Goal: Use online tool/utility: Utilize a website feature to perform a specific function

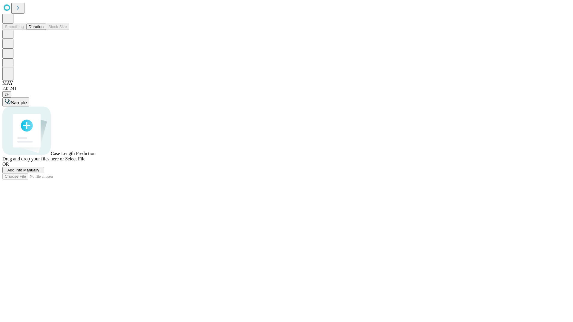
click at [39, 173] on span "Add Info Manually" at bounding box center [23, 170] width 32 height 4
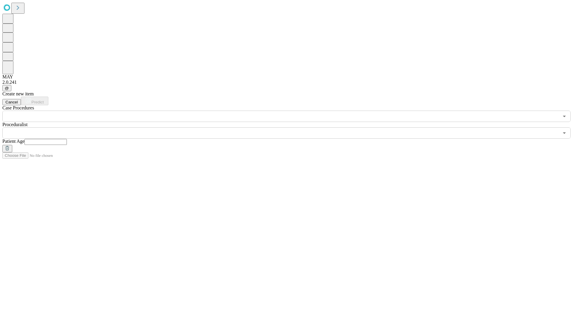
click at [67, 139] on input "text" at bounding box center [45, 142] width 42 height 6
type input "**"
click at [291, 128] on input "text" at bounding box center [280, 133] width 557 height 11
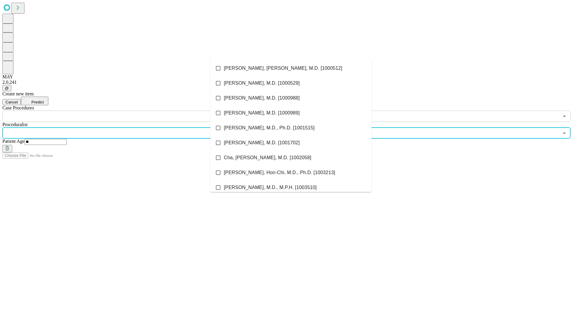
click at [291, 68] on li "[PERSON_NAME], [PERSON_NAME], M.D. [1000512]" at bounding box center [291, 68] width 161 height 15
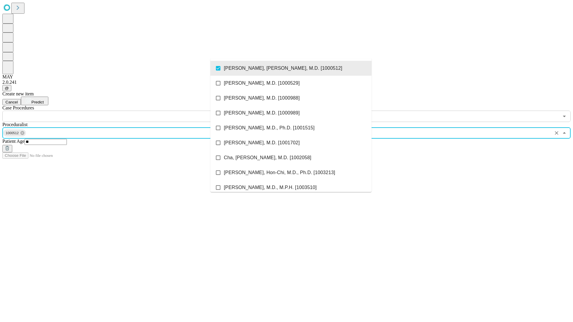
click at [125, 111] on input "text" at bounding box center [280, 116] width 557 height 11
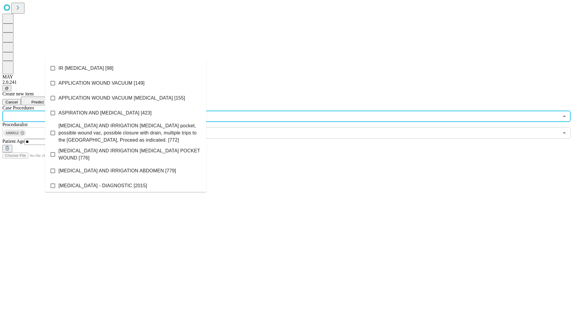
click at [126, 68] on li "IR [MEDICAL_DATA] [98]" at bounding box center [125, 68] width 161 height 15
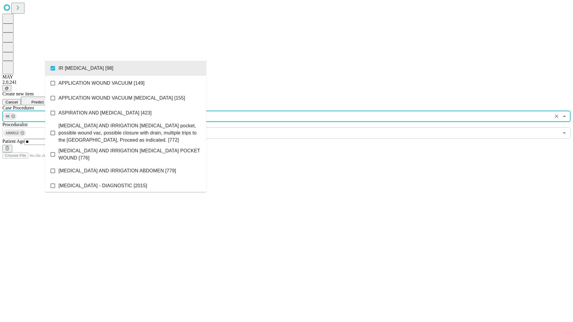
click at [44, 100] on span "Predict" at bounding box center [37, 102] width 12 height 4
